Goal: Task Accomplishment & Management: Use online tool/utility

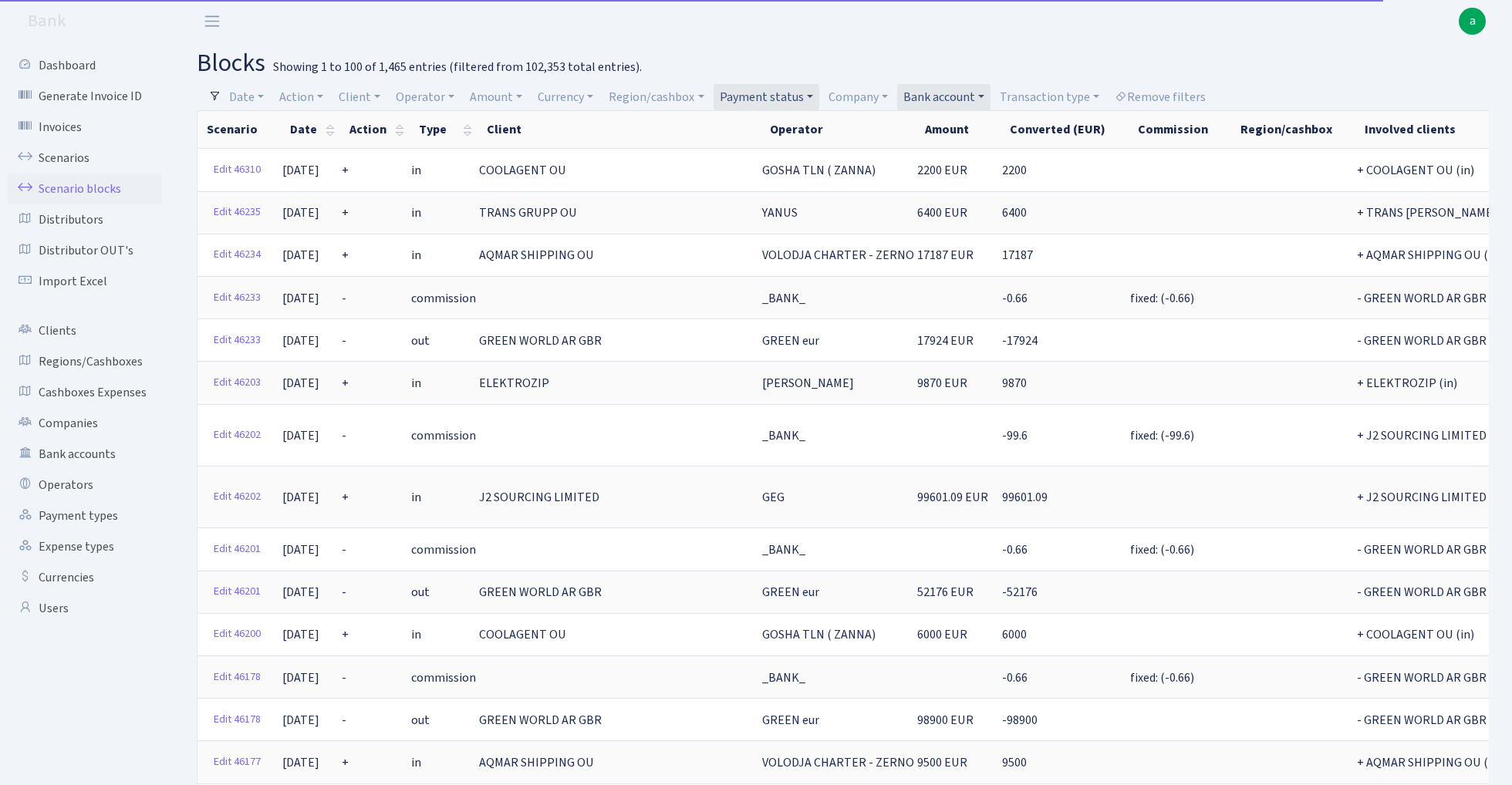
select select "100"
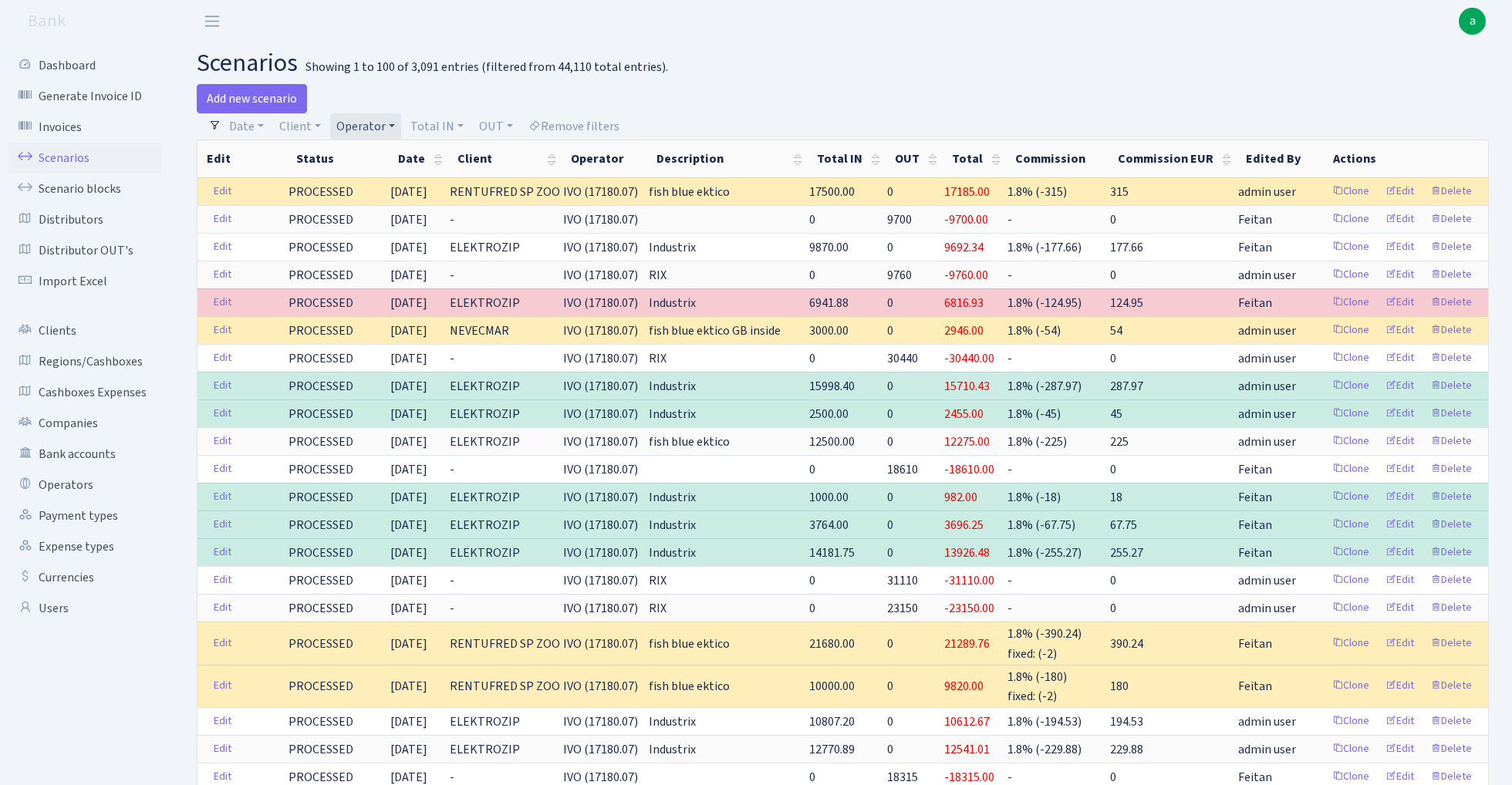
select select "100"
click at [597, 125] on link "Remove filters" at bounding box center [573, 127] width 104 height 27
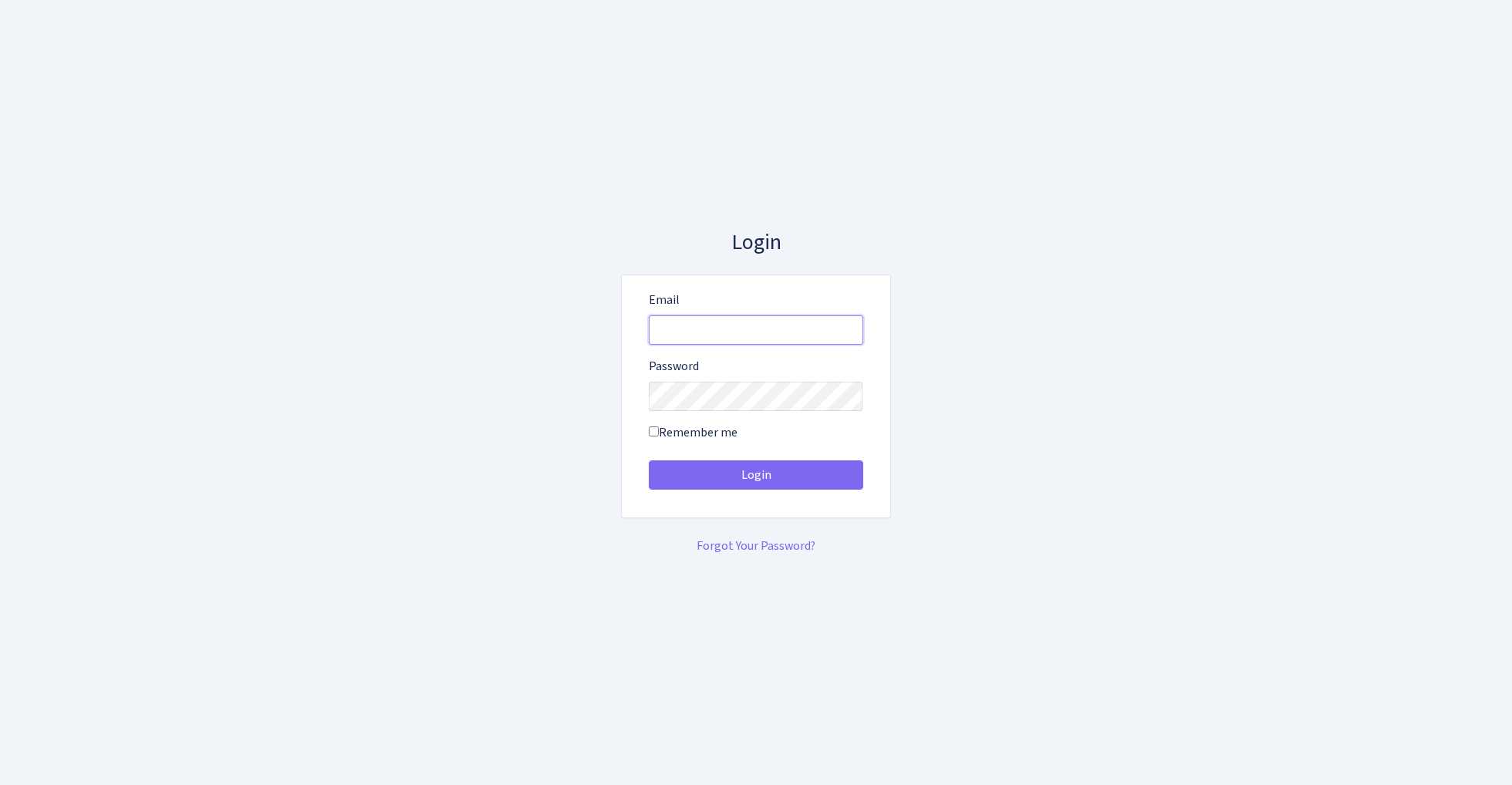
type input "admin@bank.com"
click at [755, 475] on button "Login" at bounding box center [756, 475] width 215 height 29
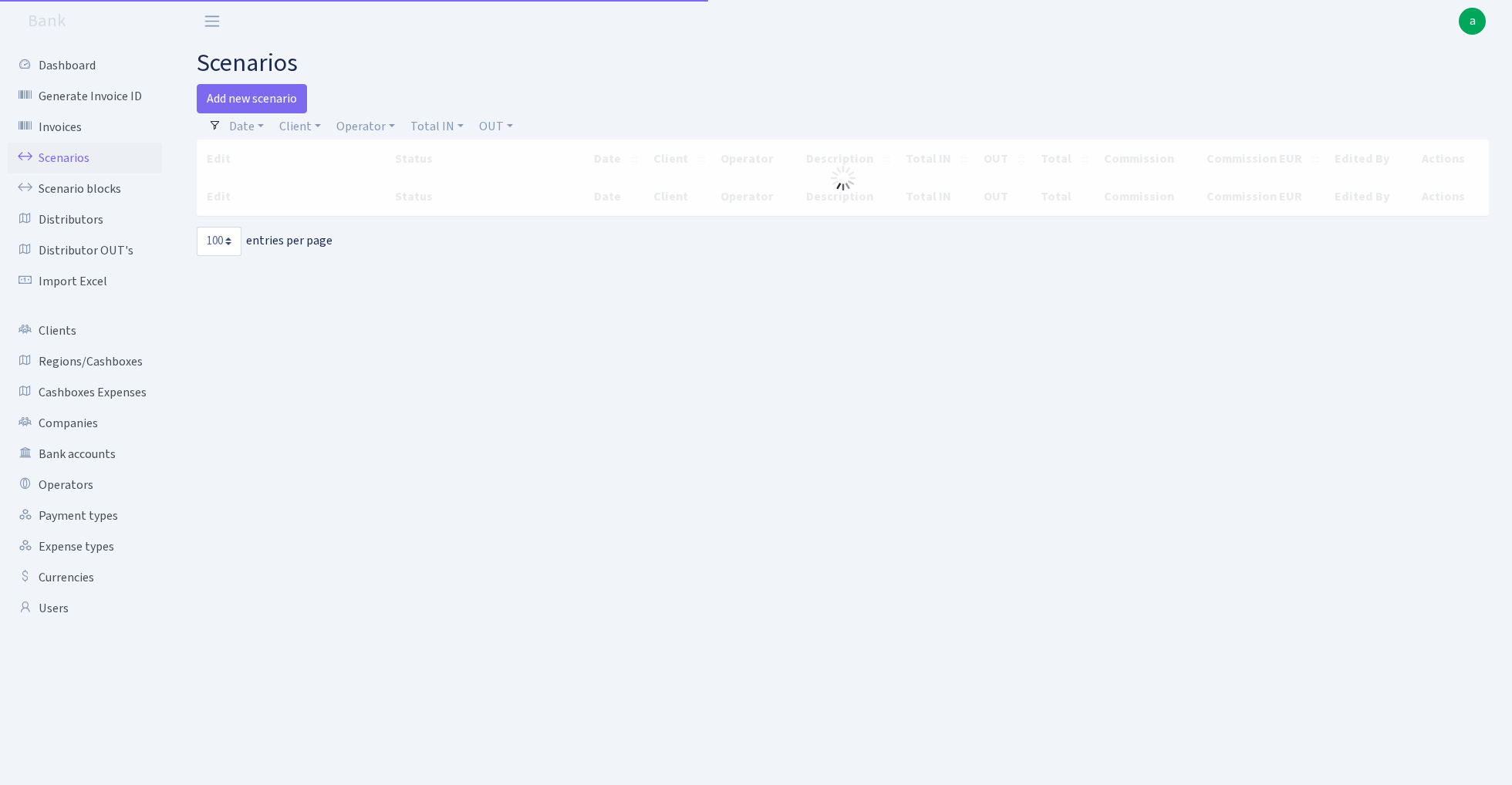
select select "100"
